Goal: Check status: Check status

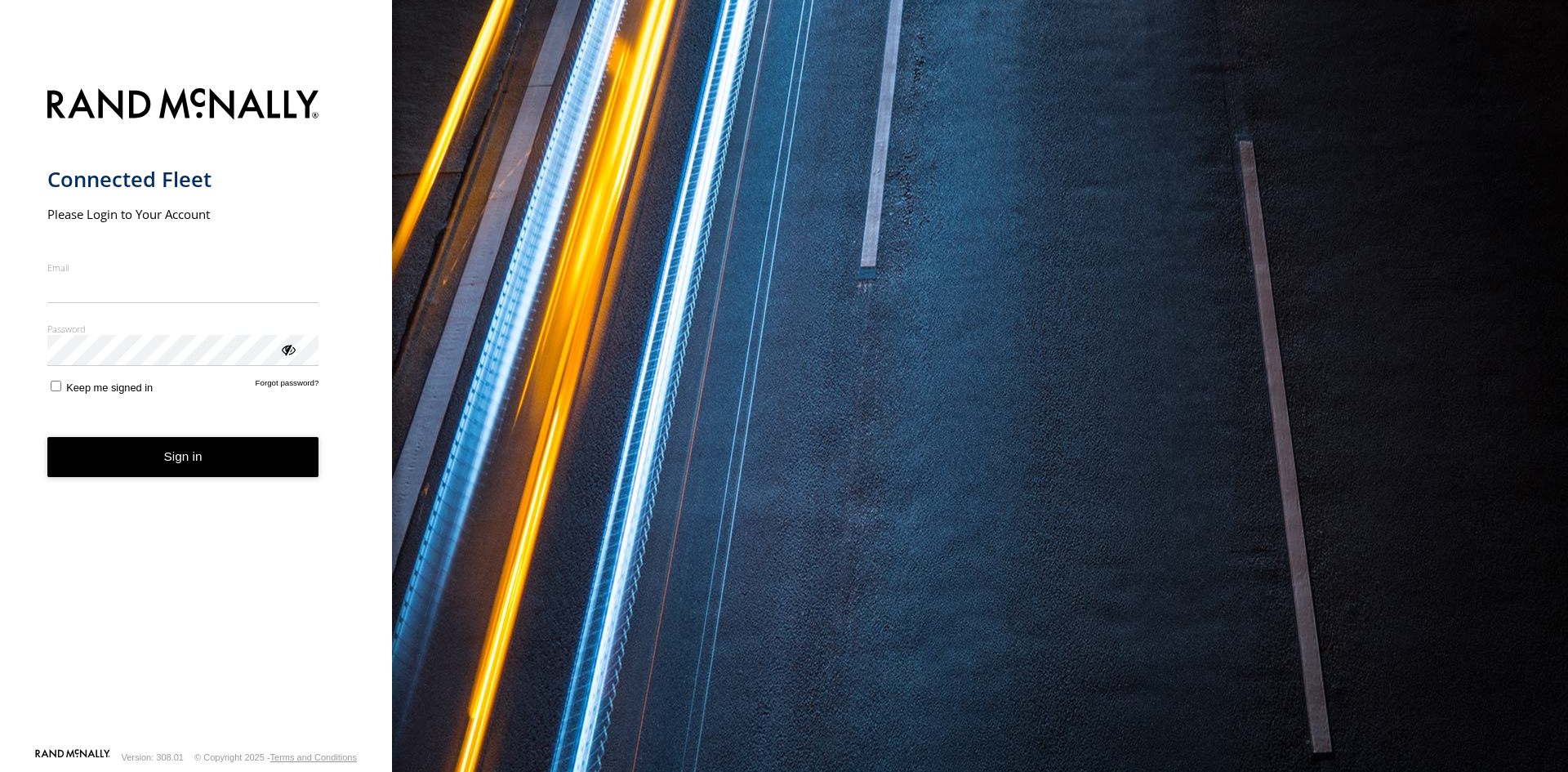
type input "**********"
click at [215, 425] on form "**********" at bounding box center [197, 414] width 298 height 669
click at [236, 451] on button "Sign in" at bounding box center [183, 457] width 272 height 40
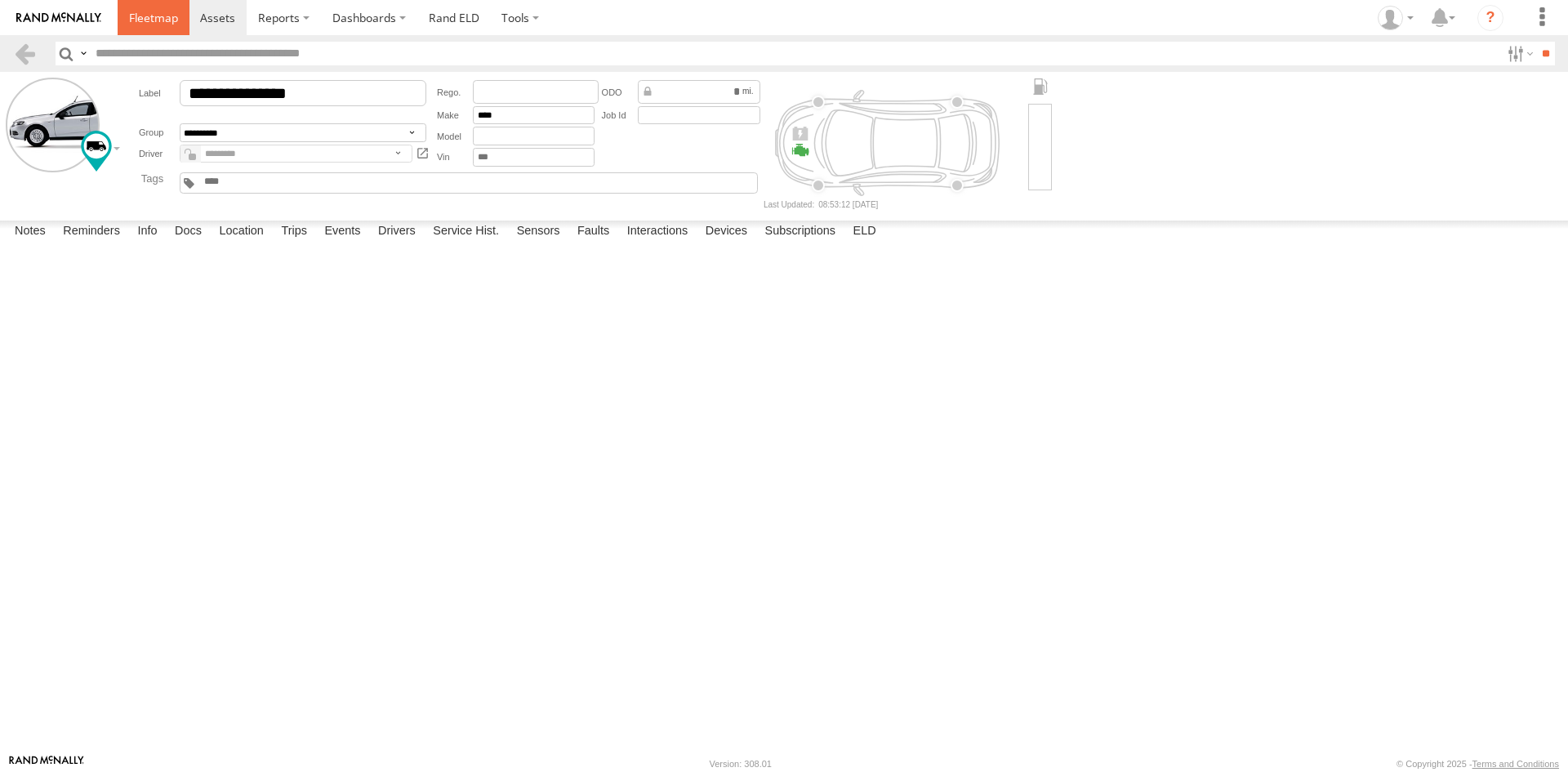
click at [176, 28] on link at bounding box center [154, 17] width 72 height 35
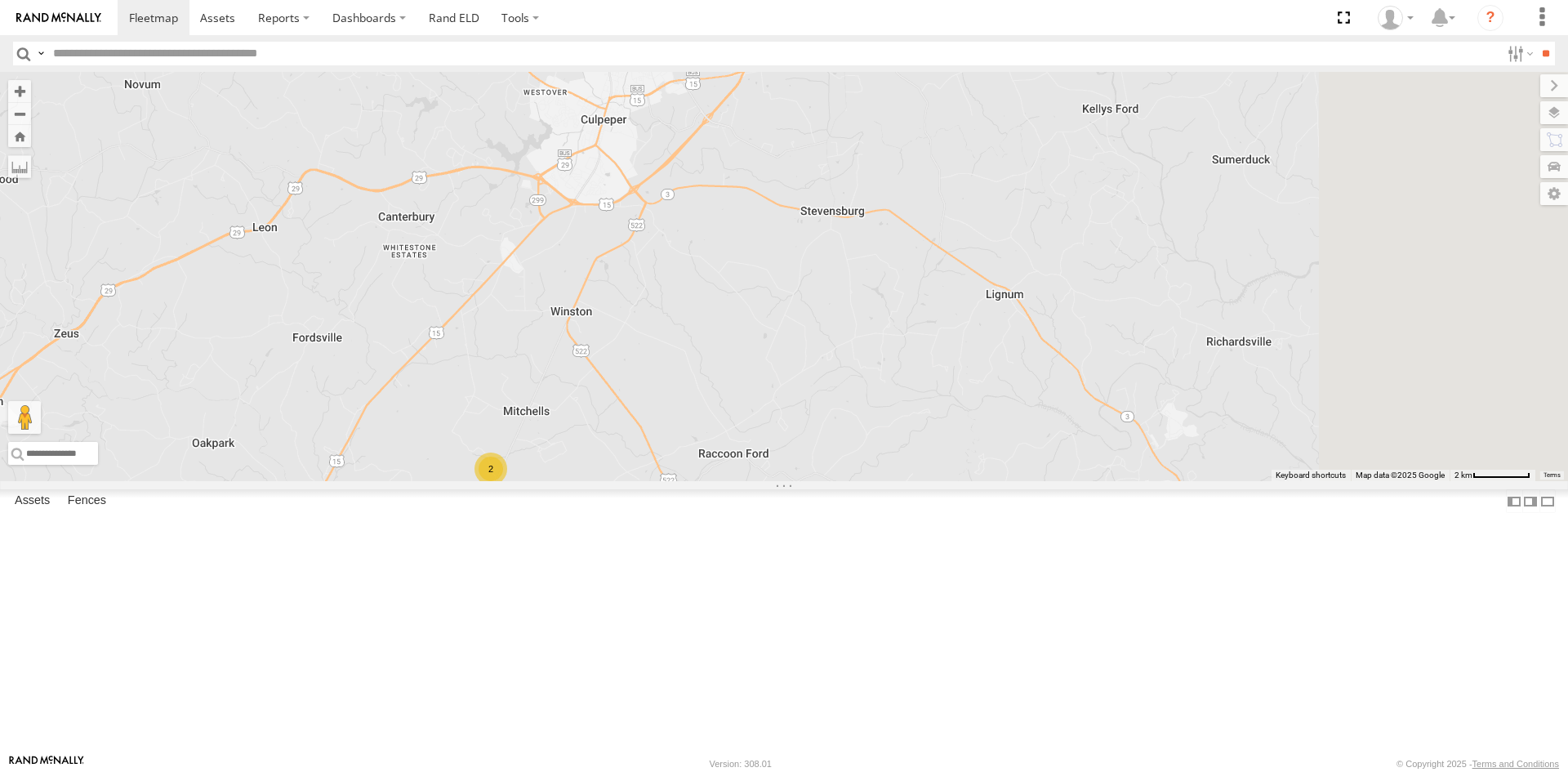
drag, startPoint x: 1119, startPoint y: 561, endPoint x: 929, endPoint y: 652, distance: 210.7
click at [930, 481] on div "3C842710C56C 2" at bounding box center [784, 277] width 1568 height 410
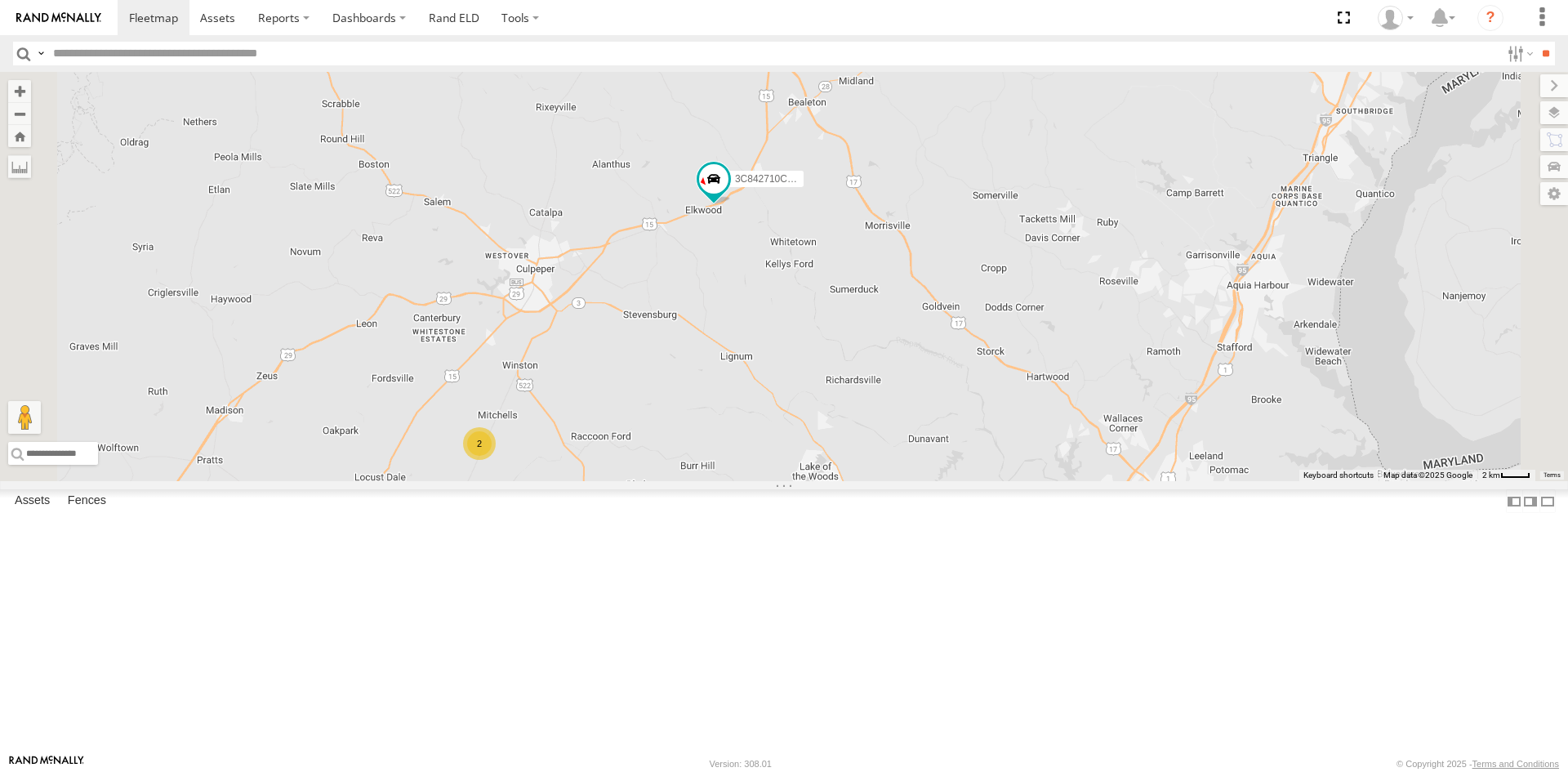
drag, startPoint x: 1028, startPoint y: 254, endPoint x: 995, endPoint y: 363, distance: 113.9
click at [996, 362] on div "3C842710C56C 2" at bounding box center [784, 277] width 1568 height 410
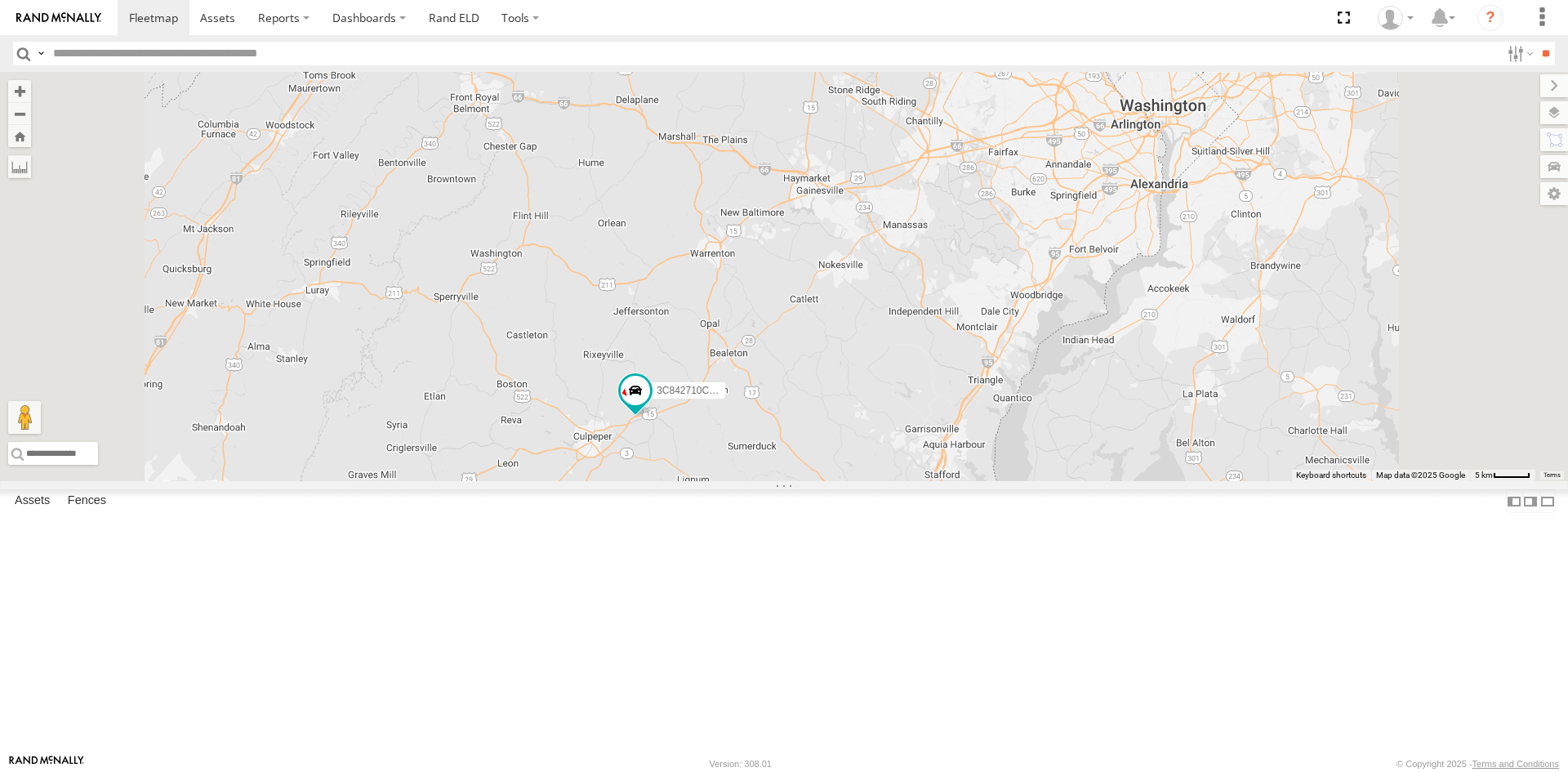
drag, startPoint x: 1270, startPoint y: 721, endPoint x: 1256, endPoint y: 775, distance: 55.8
click at [1256, 771] on html at bounding box center [784, 386] width 1568 height 772
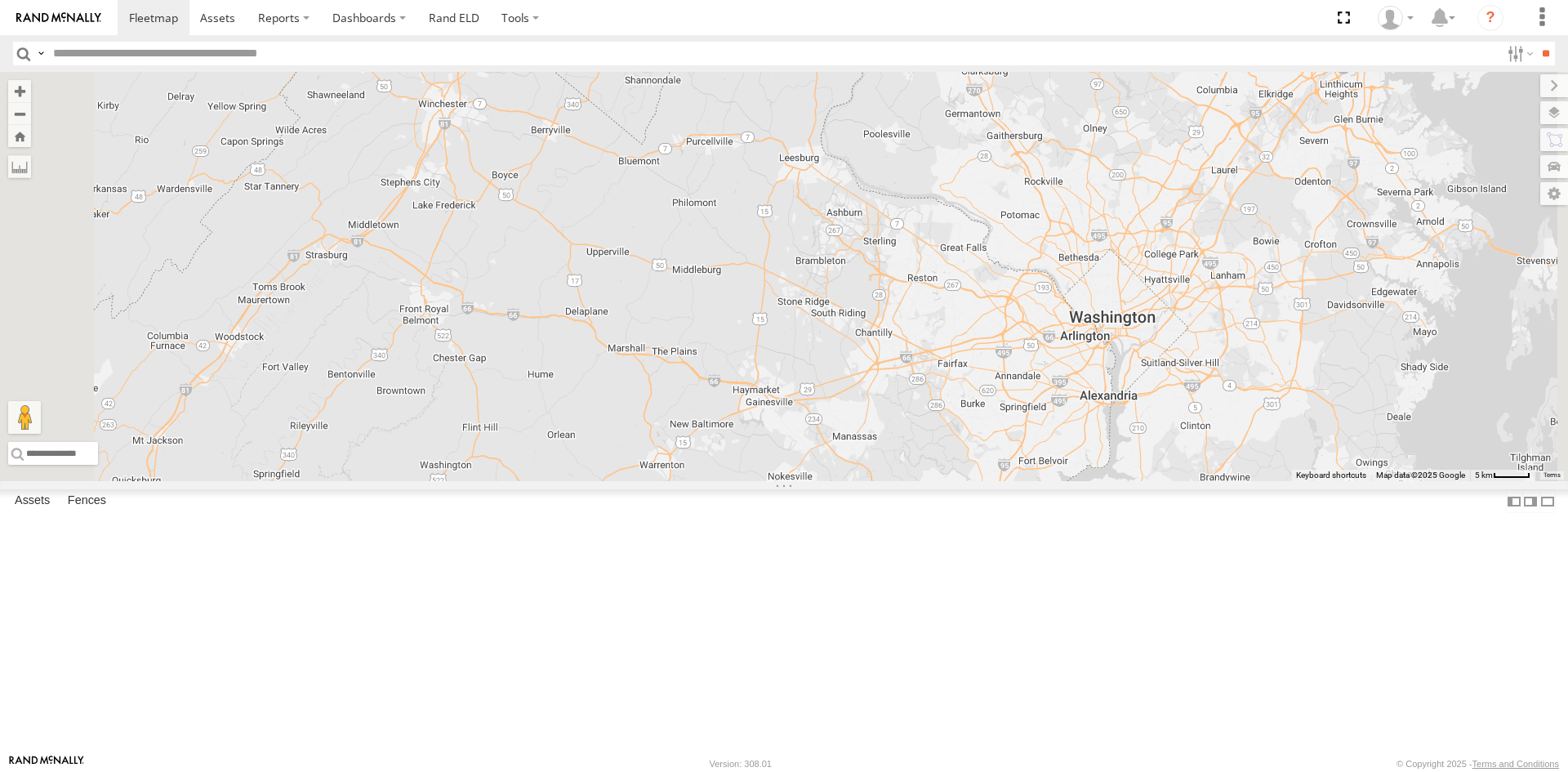
click at [948, 8] on section at bounding box center [841, 17] width 1446 height 35
